Goal: Use online tool/utility: Utilize a website feature to perform a specific function

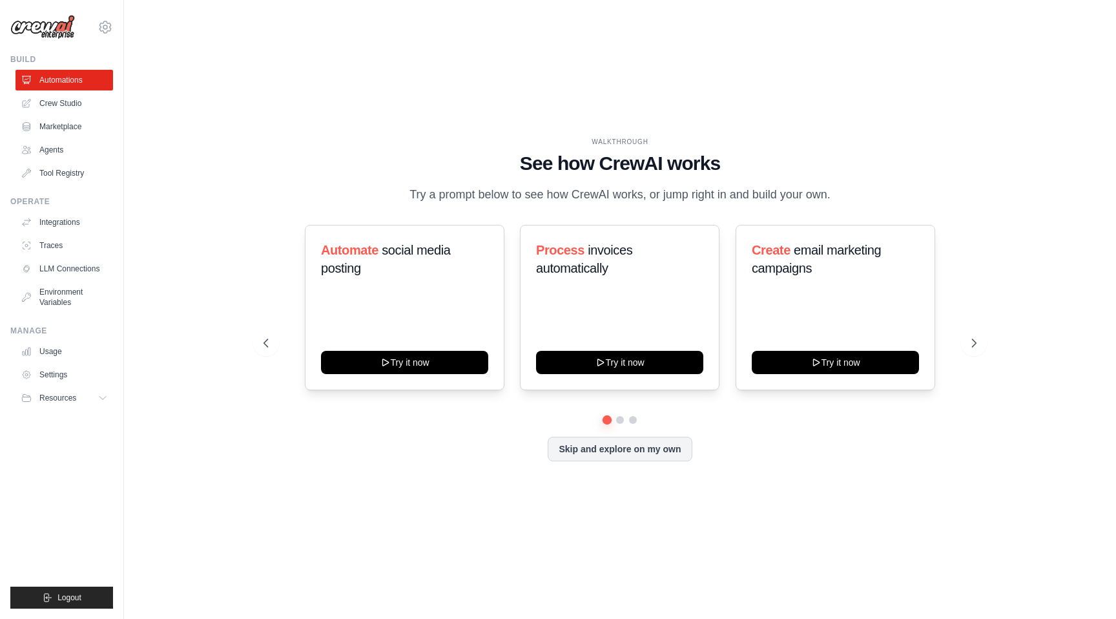
click at [399, 158] on h1 "See how CrewAI works" at bounding box center [620, 163] width 713 height 23
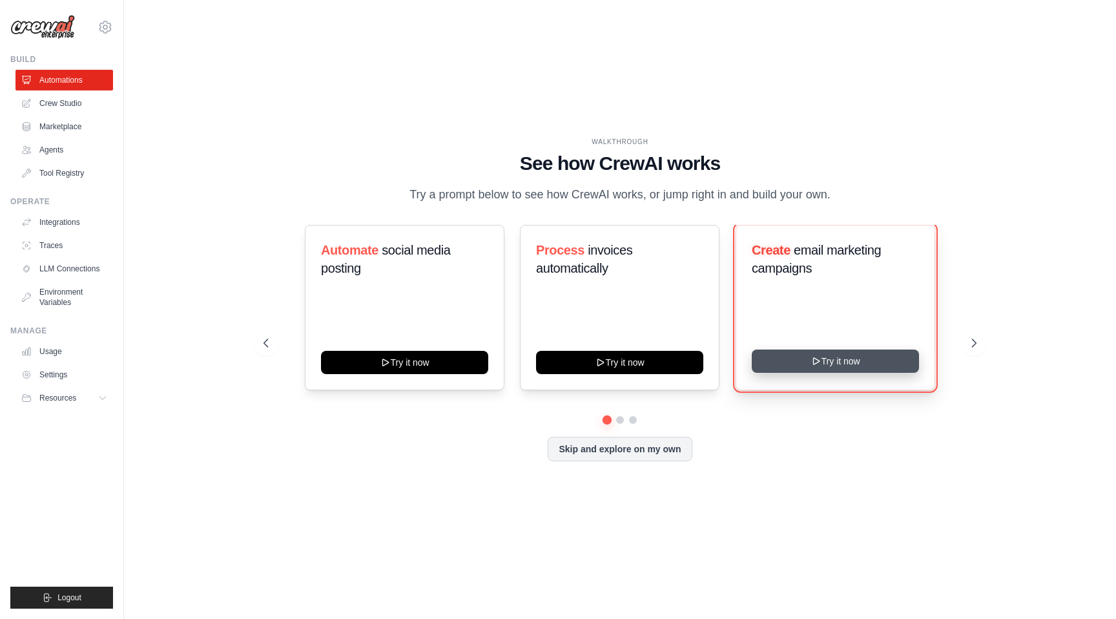
click at [836, 366] on button "Try it now" at bounding box center [835, 361] width 167 height 23
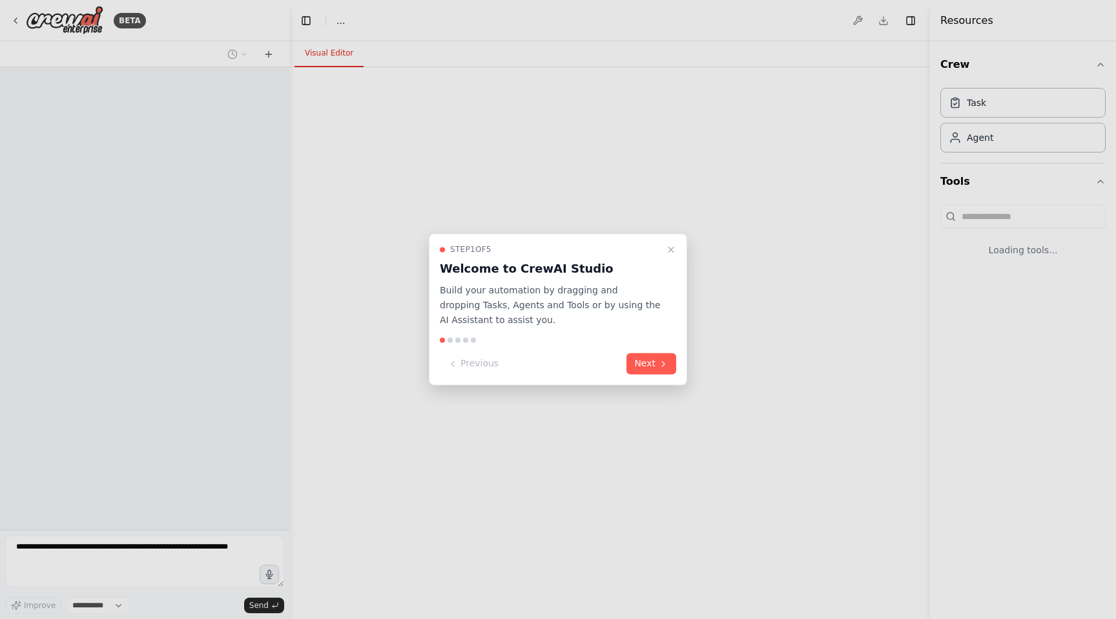
select select "****"
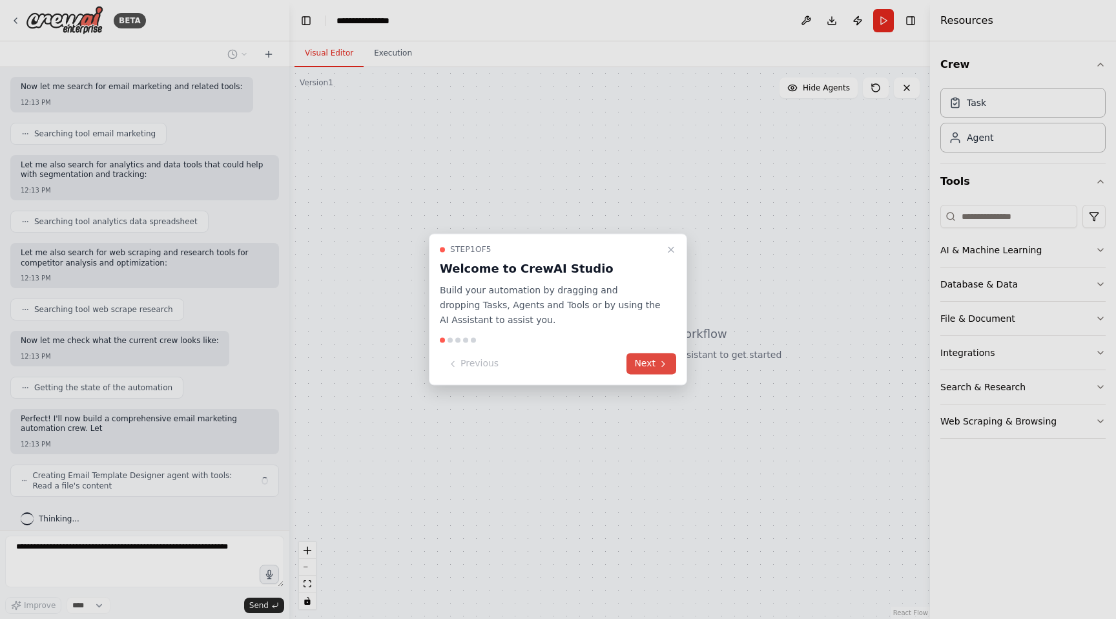
scroll to position [208, 0]
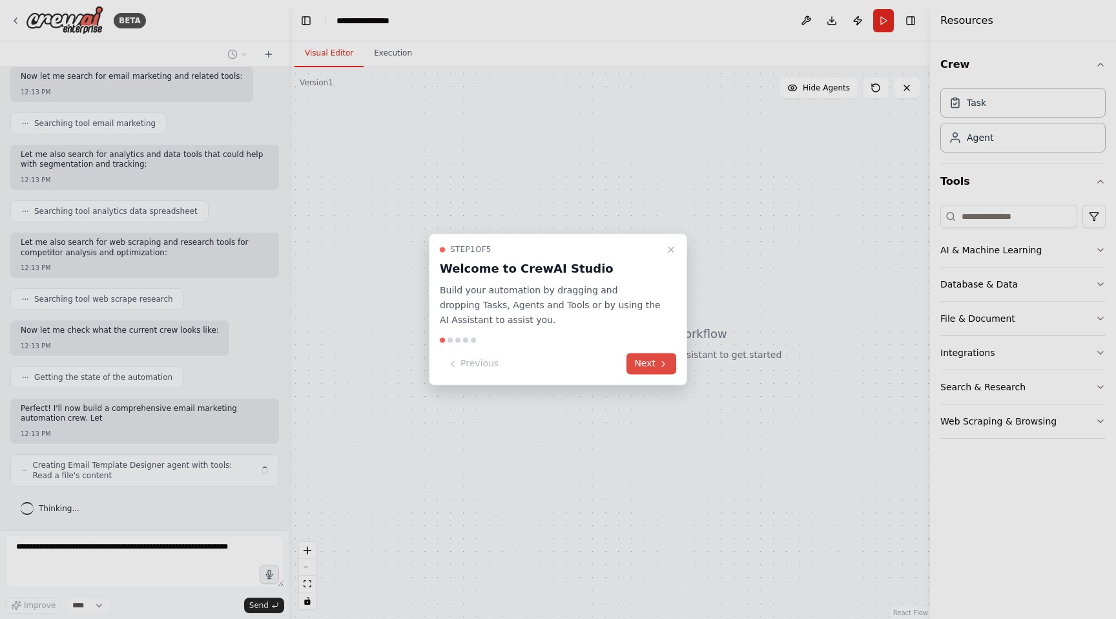
click at [657, 362] on button "Next" at bounding box center [652, 363] width 50 height 21
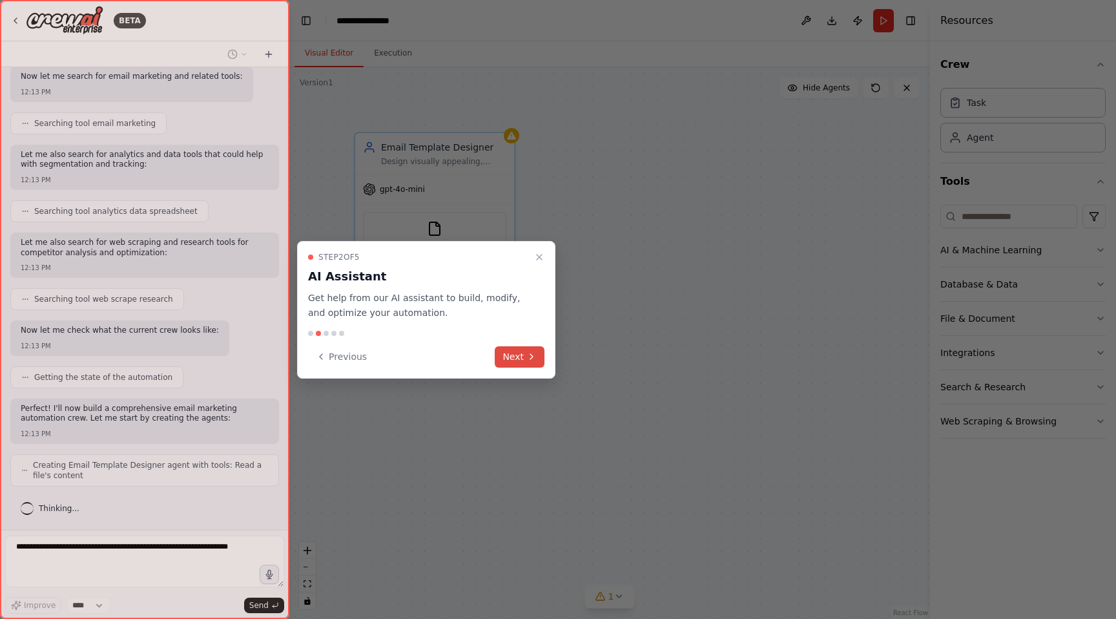
click at [529, 359] on icon at bounding box center [532, 356] width 10 height 10
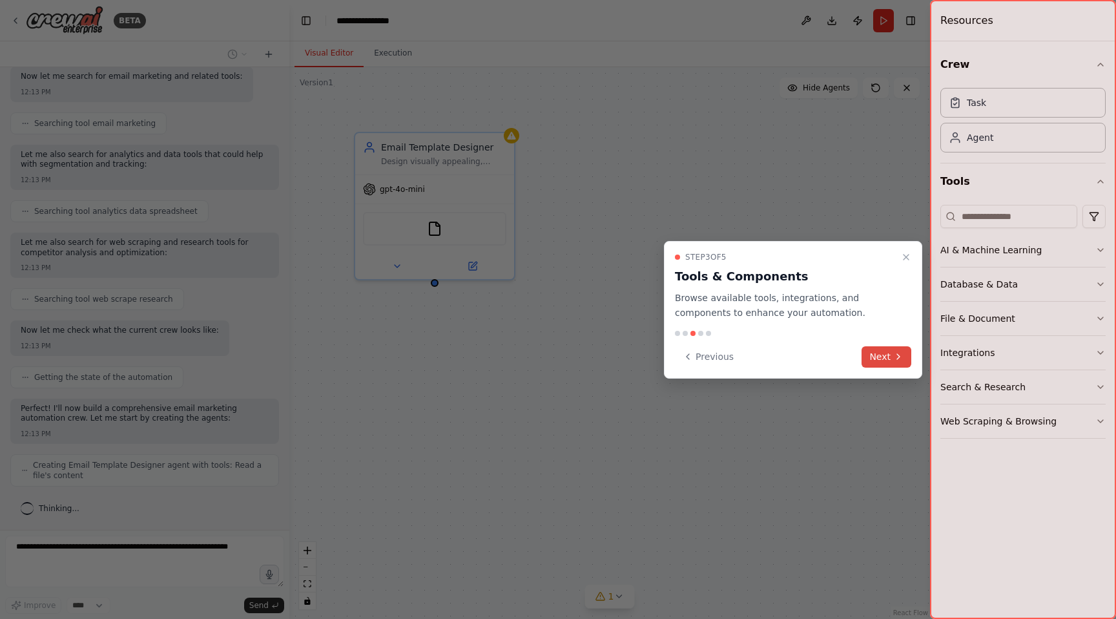
scroll to position [251, 0]
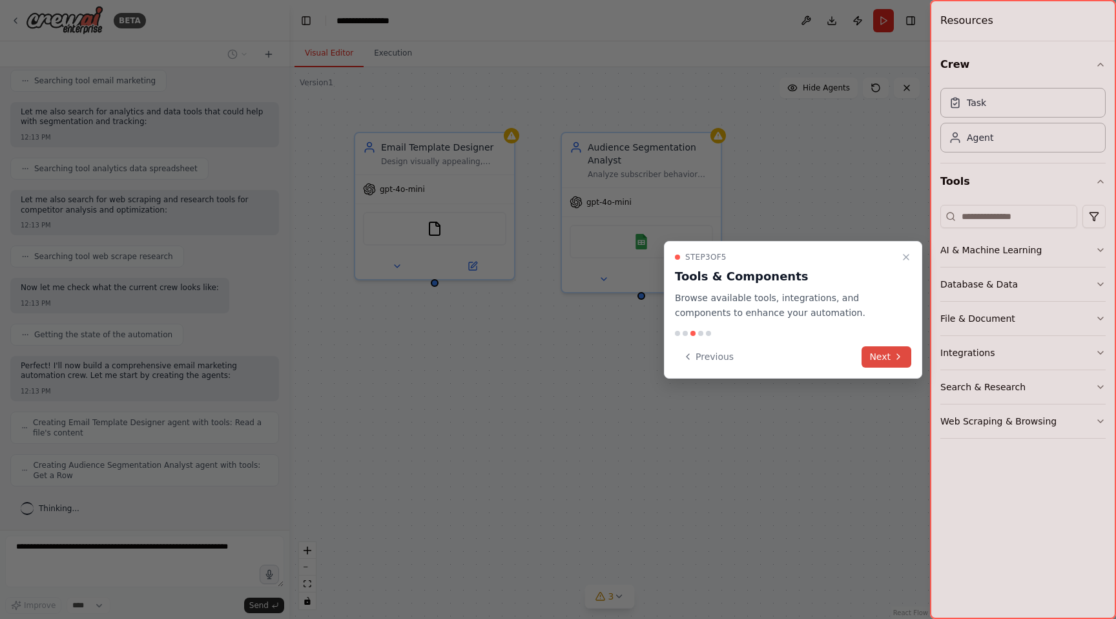
click at [887, 360] on button "Next" at bounding box center [887, 356] width 50 height 21
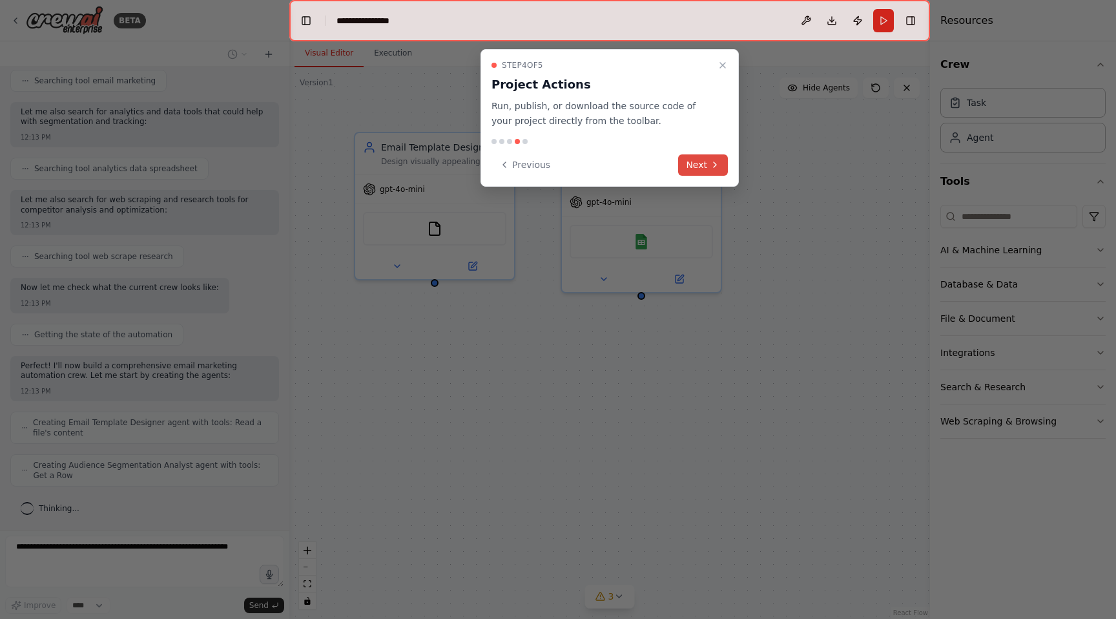
scroll to position [293, 0]
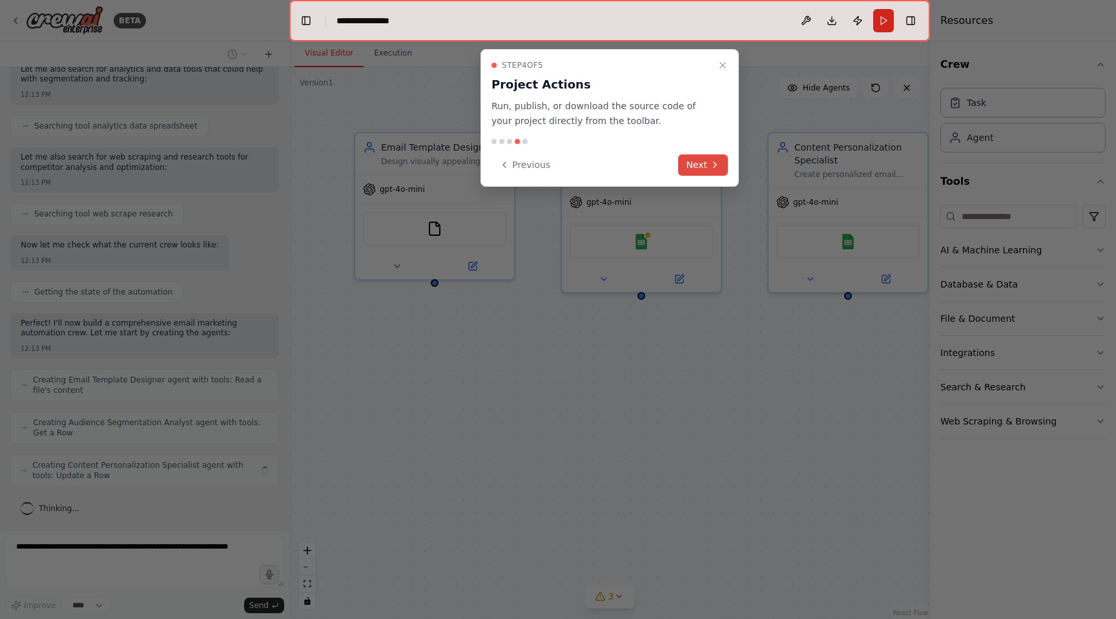
click at [711, 165] on icon at bounding box center [715, 165] width 10 height 10
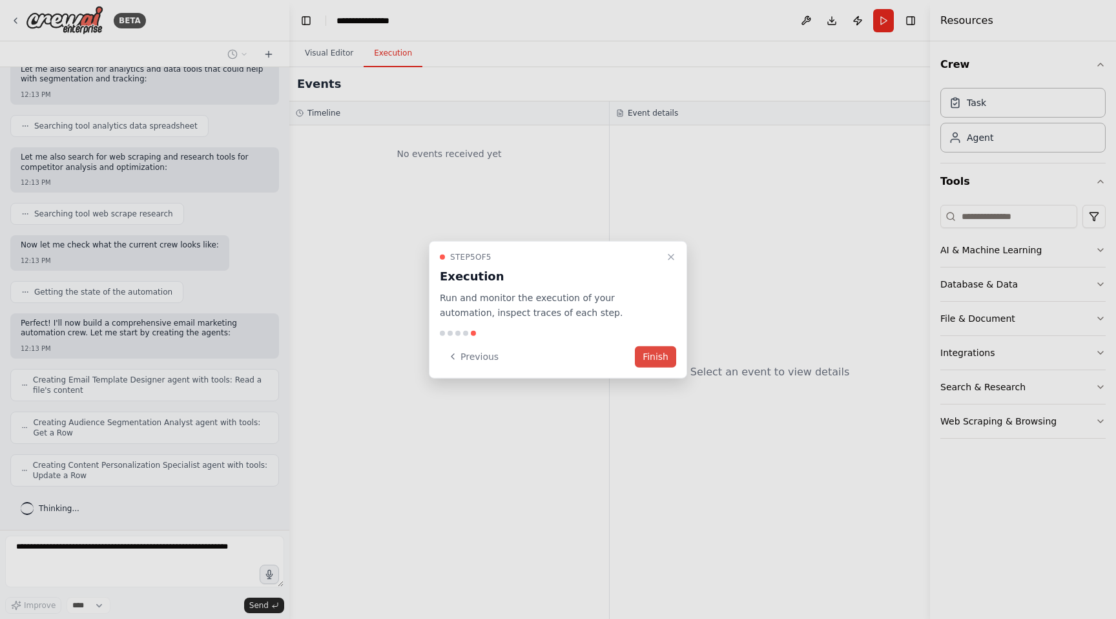
click at [668, 351] on button "Finish" at bounding box center [655, 356] width 41 height 21
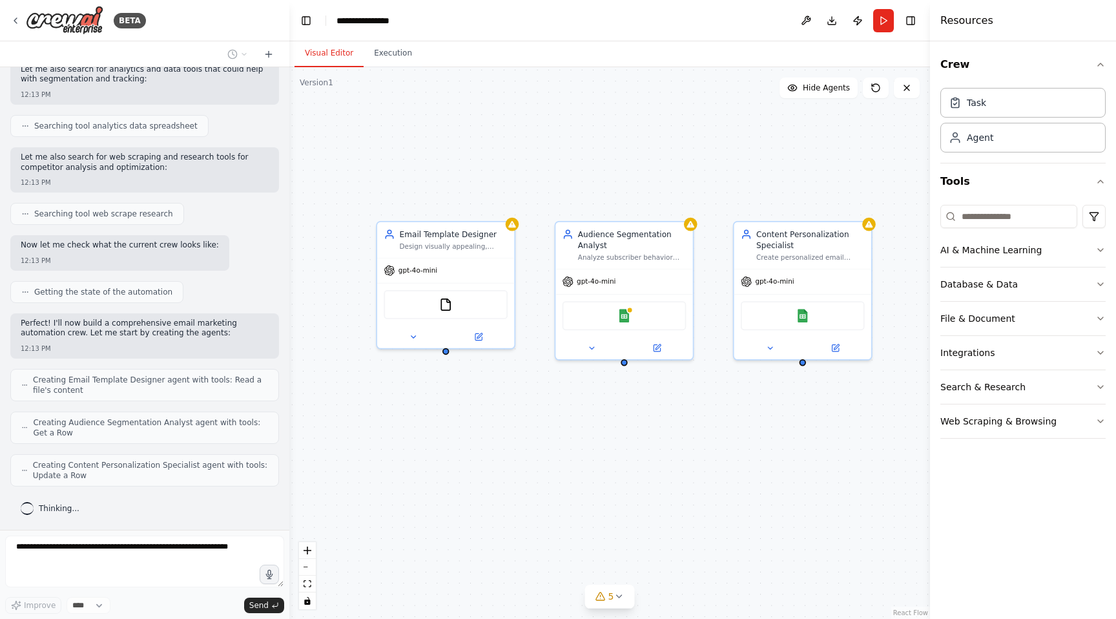
drag, startPoint x: 678, startPoint y: 381, endPoint x: 662, endPoint y: 438, distance: 59.7
click at [662, 438] on div "Email Template Designer Design visually appealing, responsive email templates f…" at bounding box center [609, 343] width 641 height 552
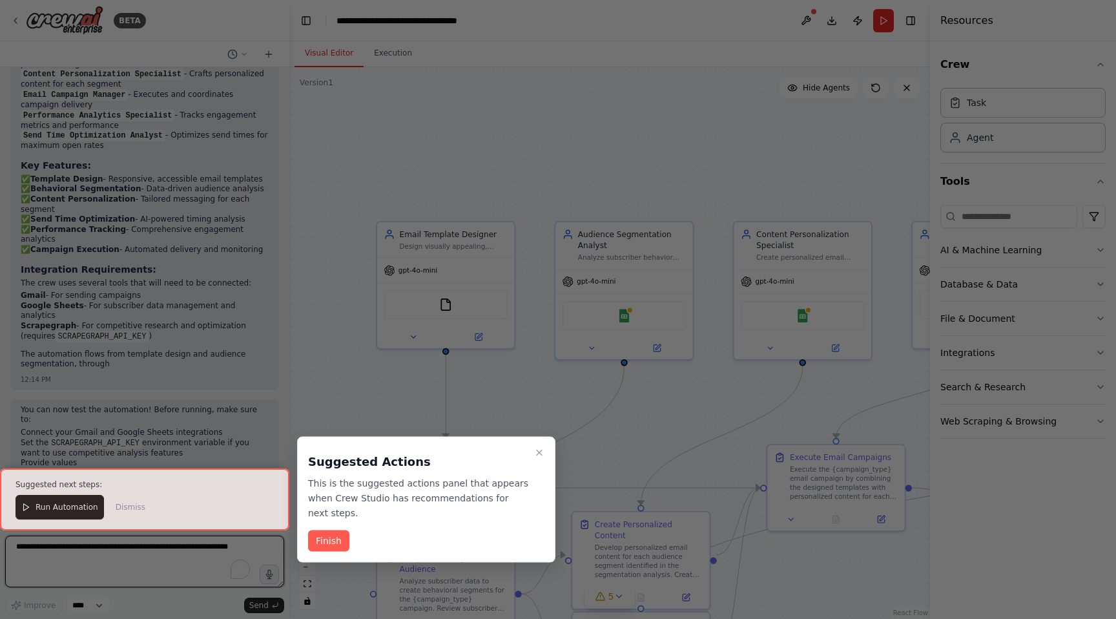
scroll to position [1361, 0]
click at [330, 541] on button "Finish" at bounding box center [328, 540] width 41 height 21
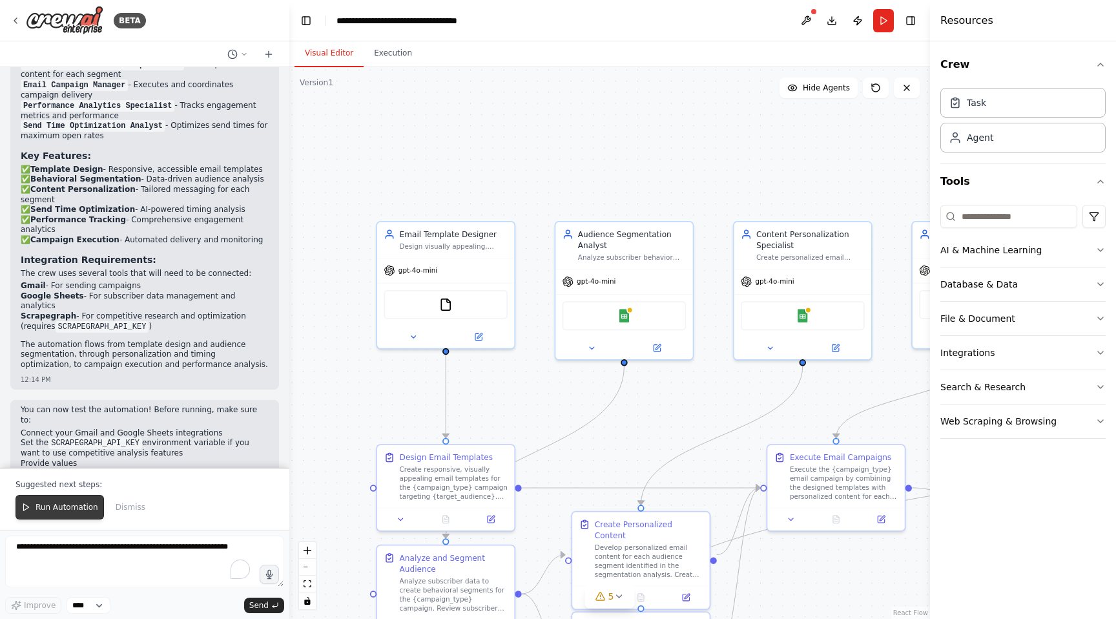
click at [63, 511] on span "Run Automation" at bounding box center [67, 507] width 63 height 10
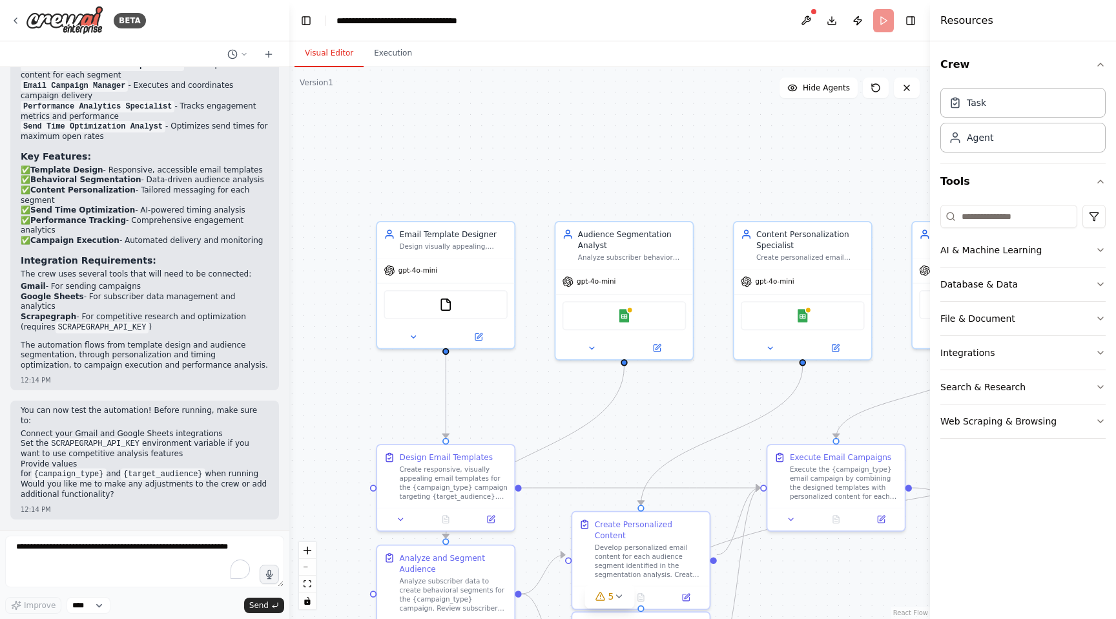
scroll to position [1299, 0]
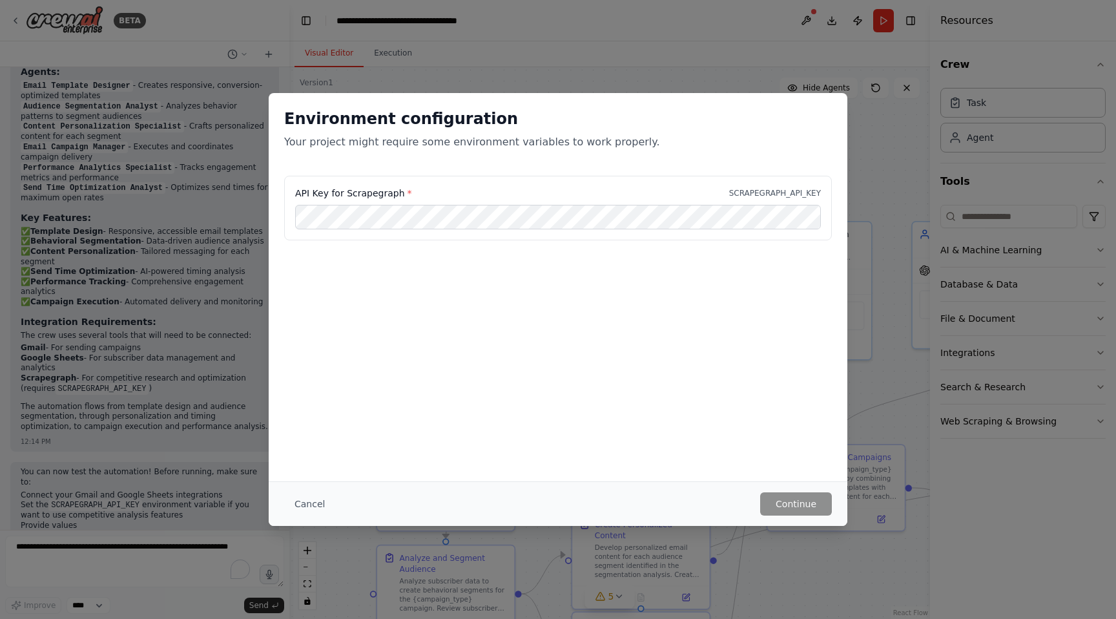
click at [466, 244] on div "API Key for Scrapegraph * SCRAPEGRAPH_API_KEY" at bounding box center [558, 216] width 579 height 80
click at [304, 507] on button "Cancel" at bounding box center [309, 503] width 51 height 23
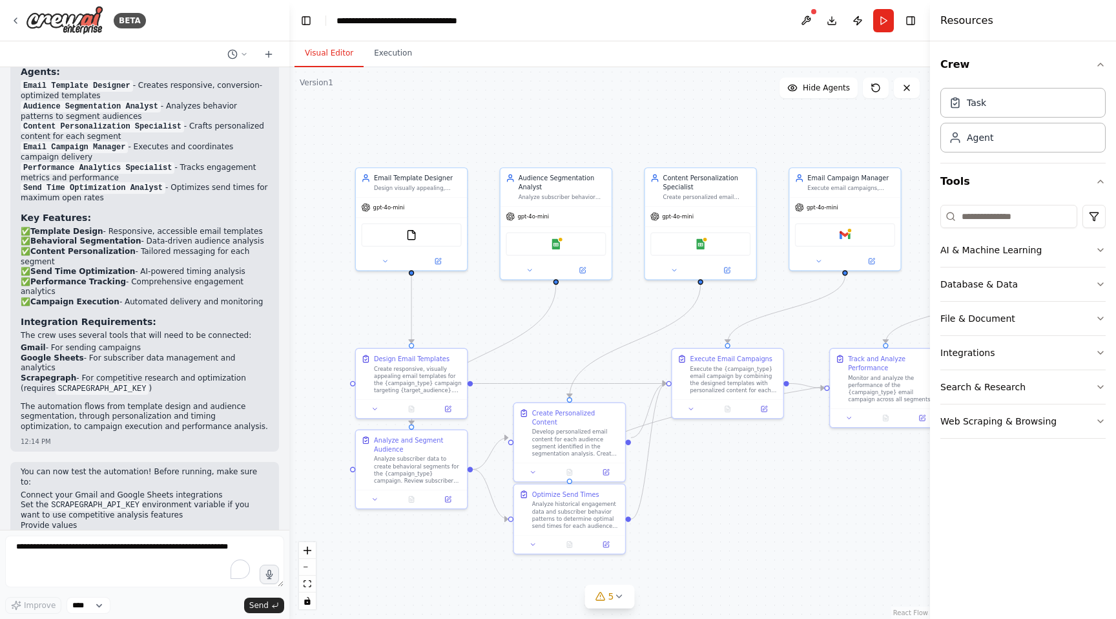
drag, startPoint x: 802, startPoint y: 160, endPoint x: 698, endPoint y: 114, distance: 113.4
click at [698, 115] on div ".deletable-edge-delete-btn { width: 20px; height: 20px; border: 0px solid #ffff…" at bounding box center [609, 343] width 641 height 552
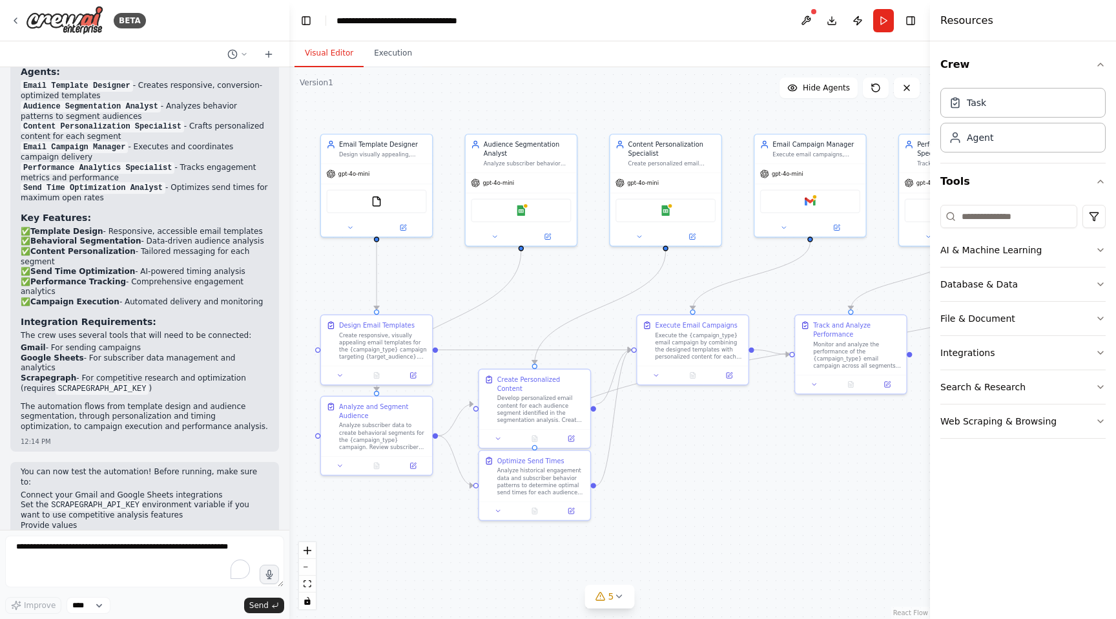
drag, startPoint x: 718, startPoint y: 313, endPoint x: 685, endPoint y: 281, distance: 45.7
click at [685, 281] on div ".deletable-edge-delete-btn { width: 20px; height: 20px; border: 0px solid #ffff…" at bounding box center [609, 343] width 641 height 552
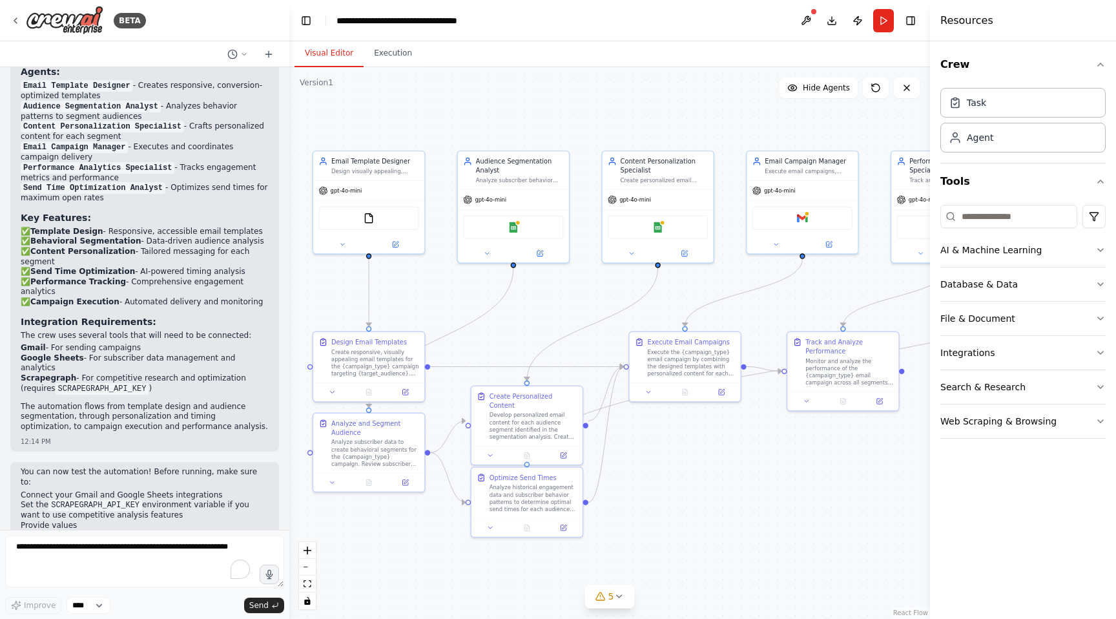
drag, startPoint x: 811, startPoint y: 291, endPoint x: 804, endPoint y: 306, distance: 16.8
click at [804, 308] on div ".deletable-edge-delete-btn { width: 20px; height: 20px; border: 0px solid #ffff…" at bounding box center [609, 343] width 641 height 552
click at [616, 592] on icon at bounding box center [619, 596] width 10 height 10
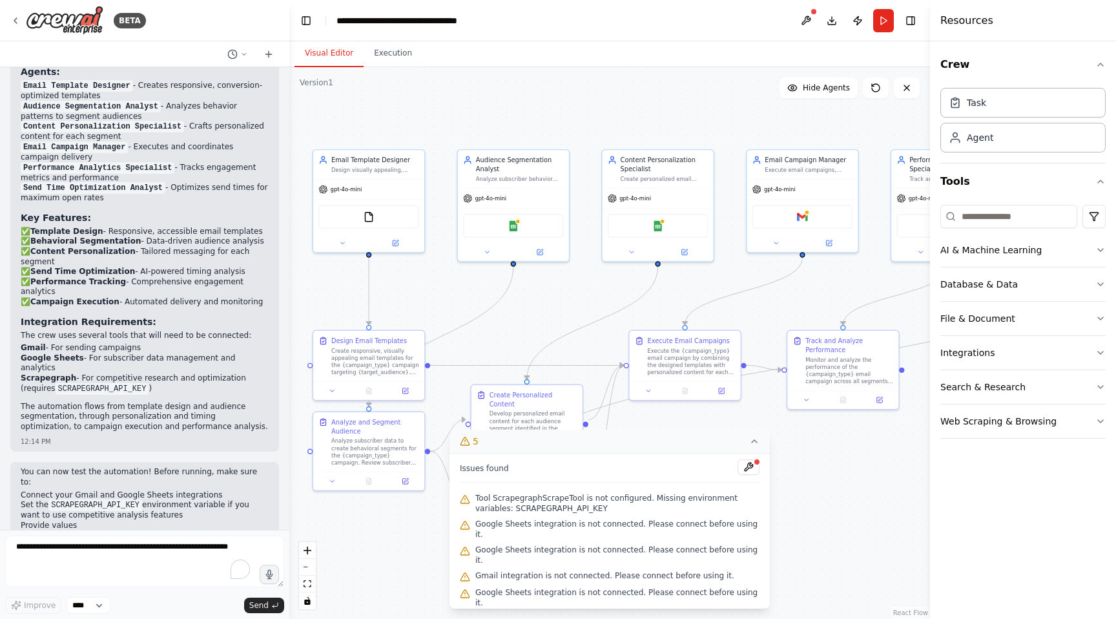
click at [808, 488] on div ".deletable-edge-delete-btn { width: 20px; height: 20px; border: 0px solid #ffff…" at bounding box center [609, 343] width 641 height 552
